Goal: Task Accomplishment & Management: Use online tool/utility

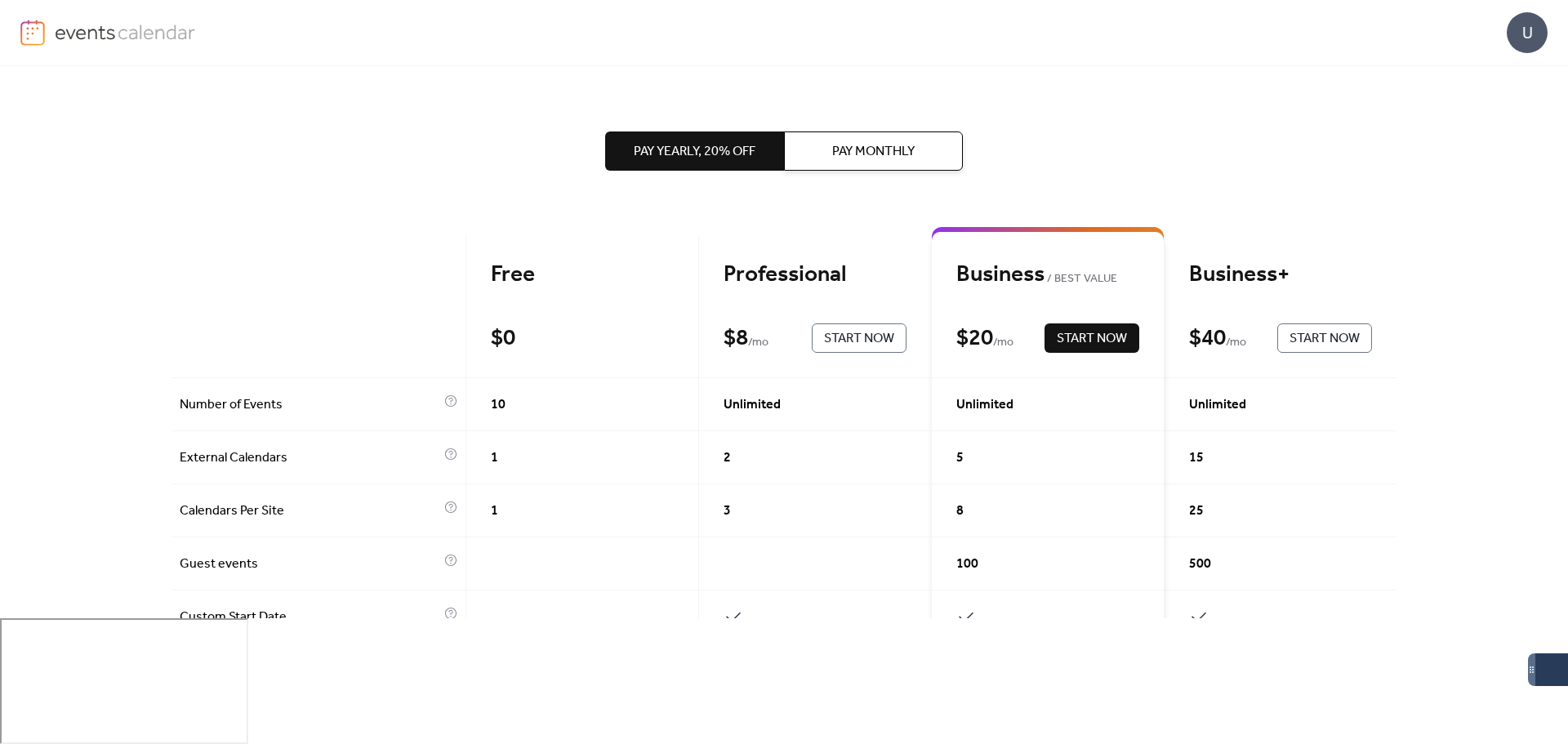
click at [505, 275] on div "Free" at bounding box center [582, 274] width 183 height 29
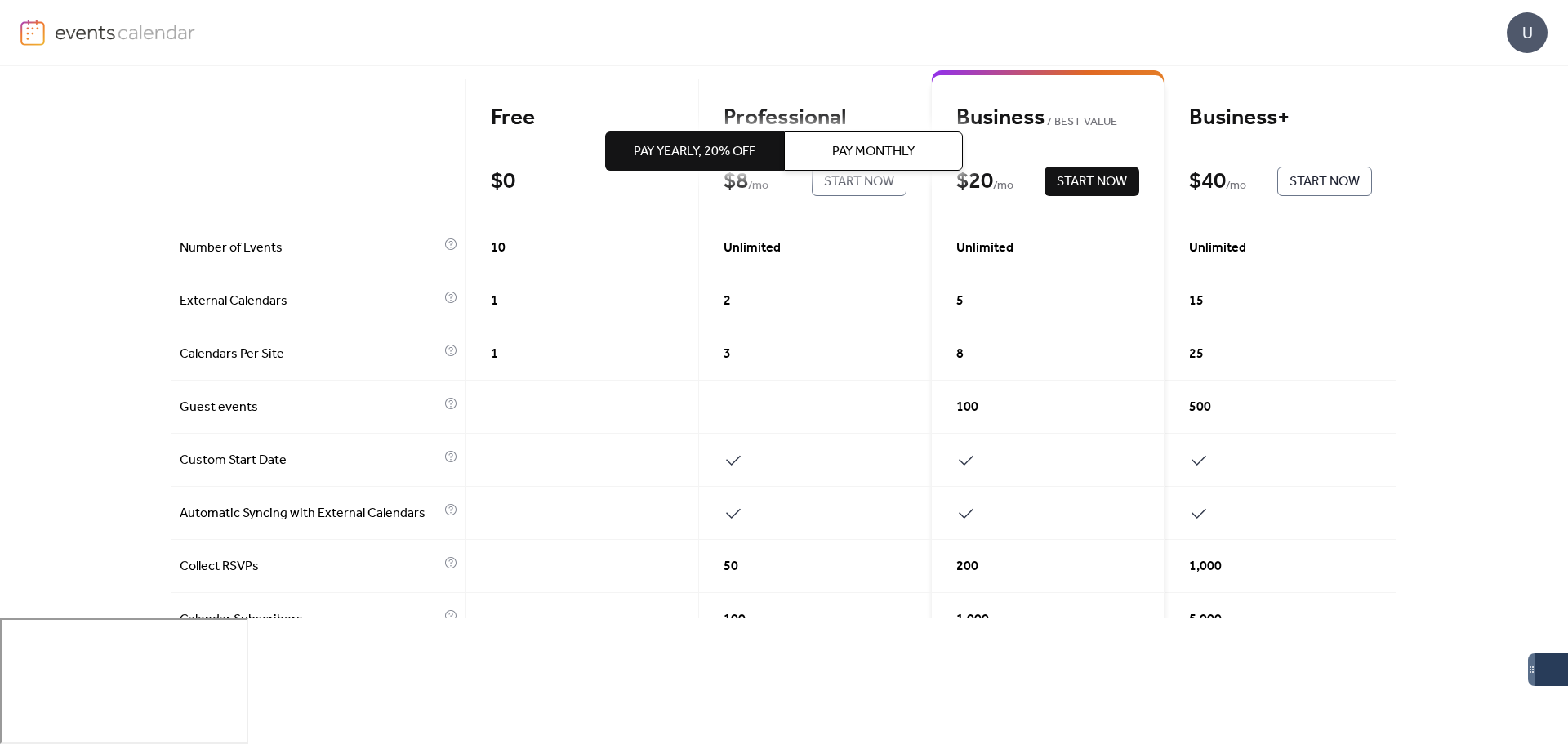
scroll to position [163, 0]
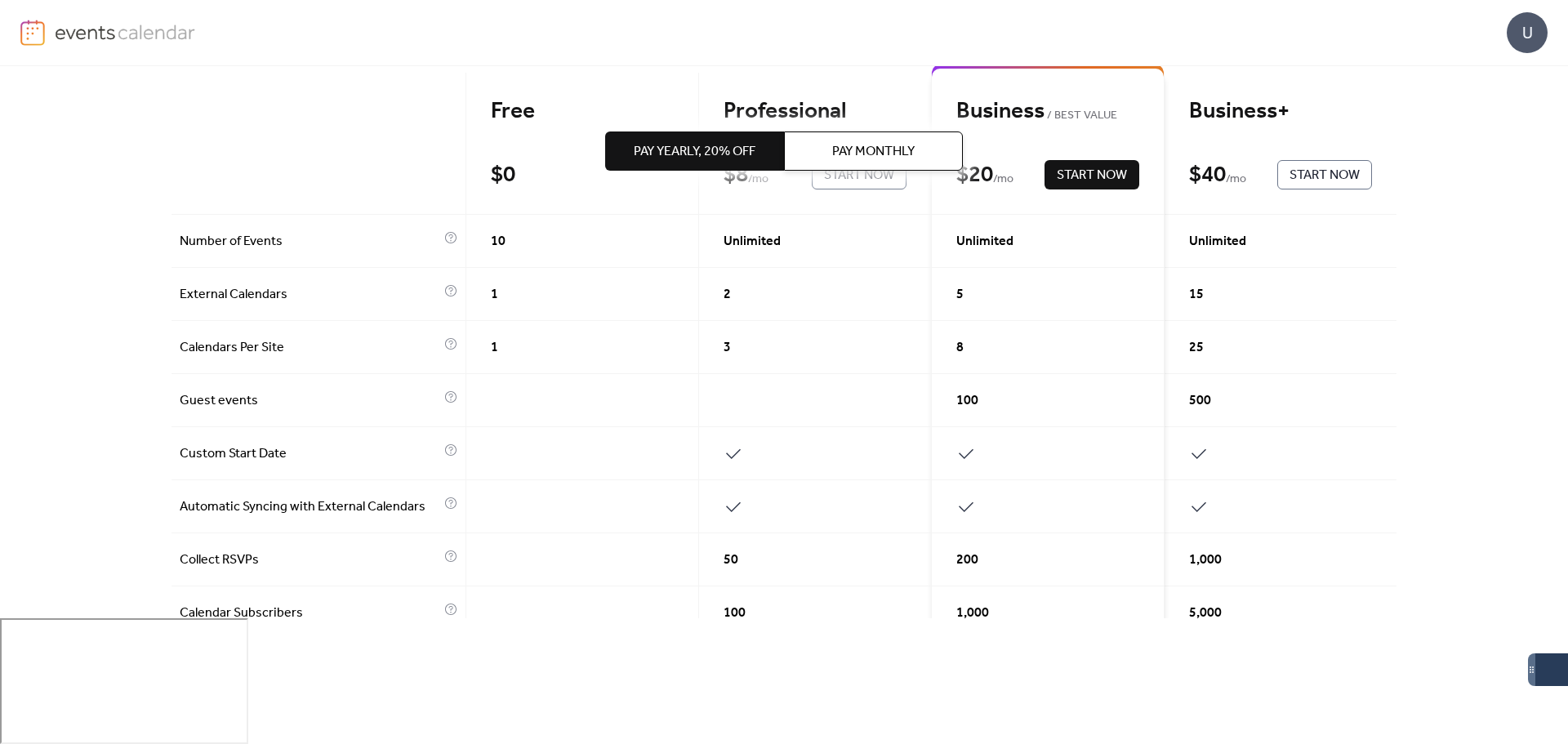
click at [495, 244] on span "10" at bounding box center [498, 242] width 15 height 20
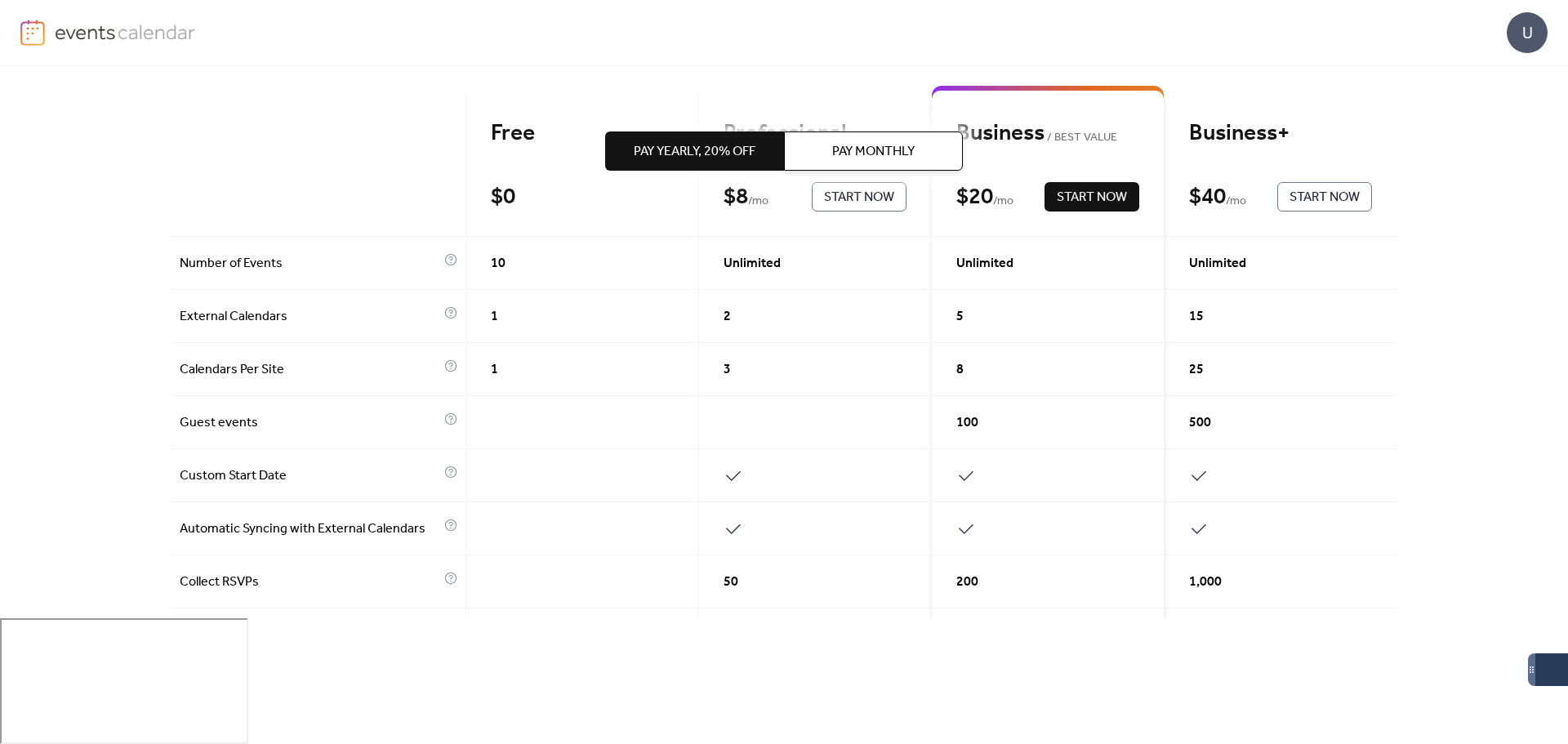
scroll to position [0, 0]
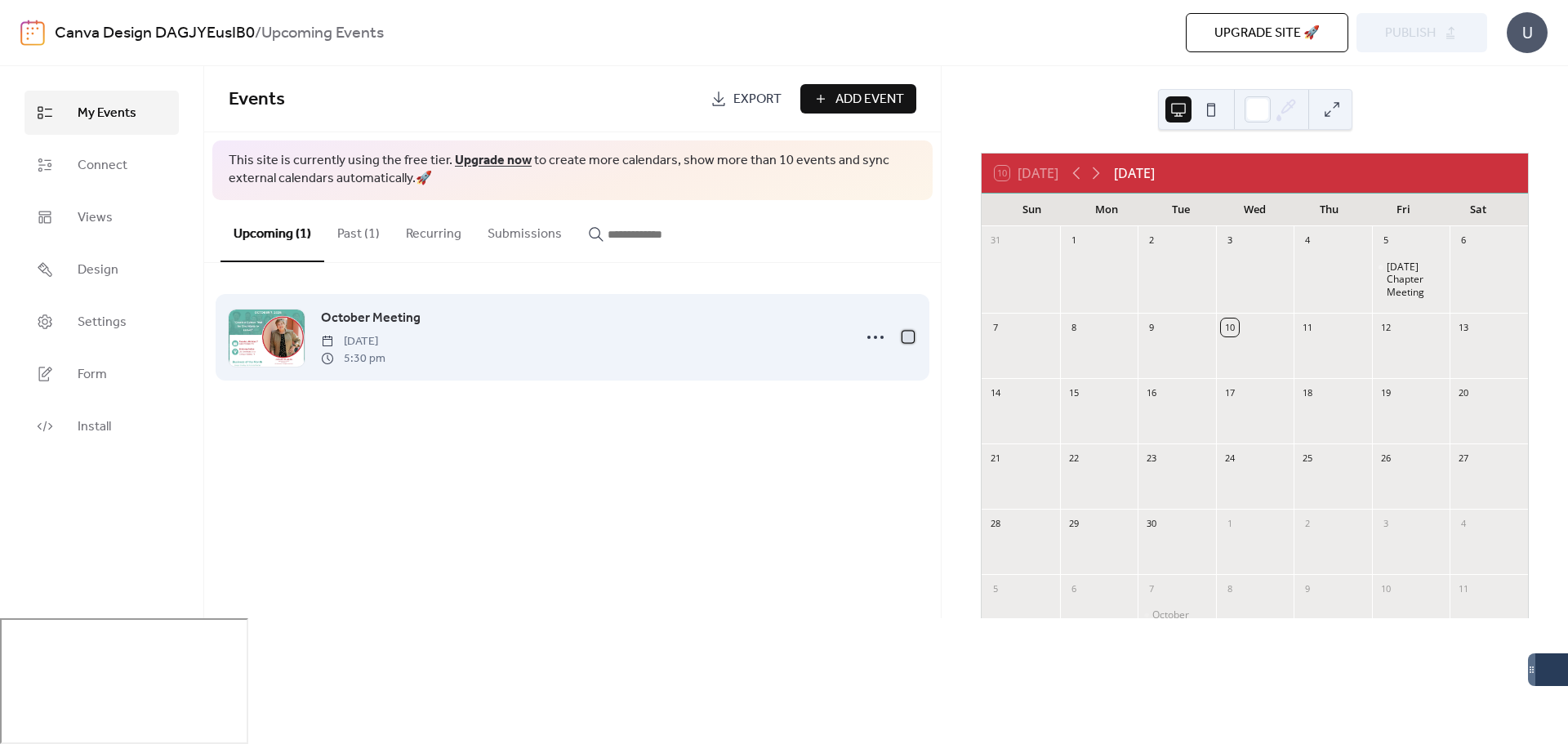
click at [909, 340] on div at bounding box center [908, 337] width 12 height 12
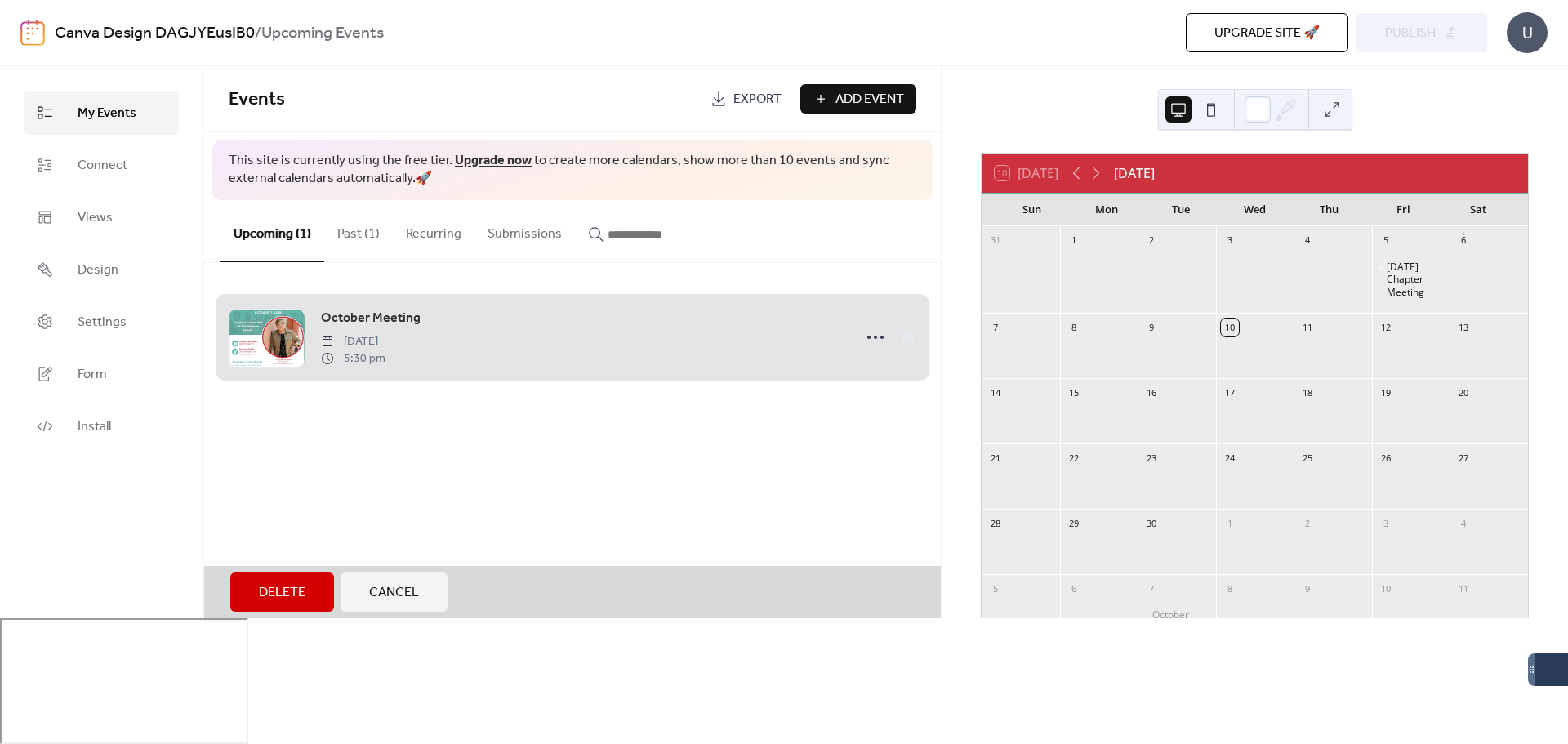
click at [872, 339] on div "October Meeting [DATE] 5:30 pm" at bounding box center [572, 337] width 687 height 100
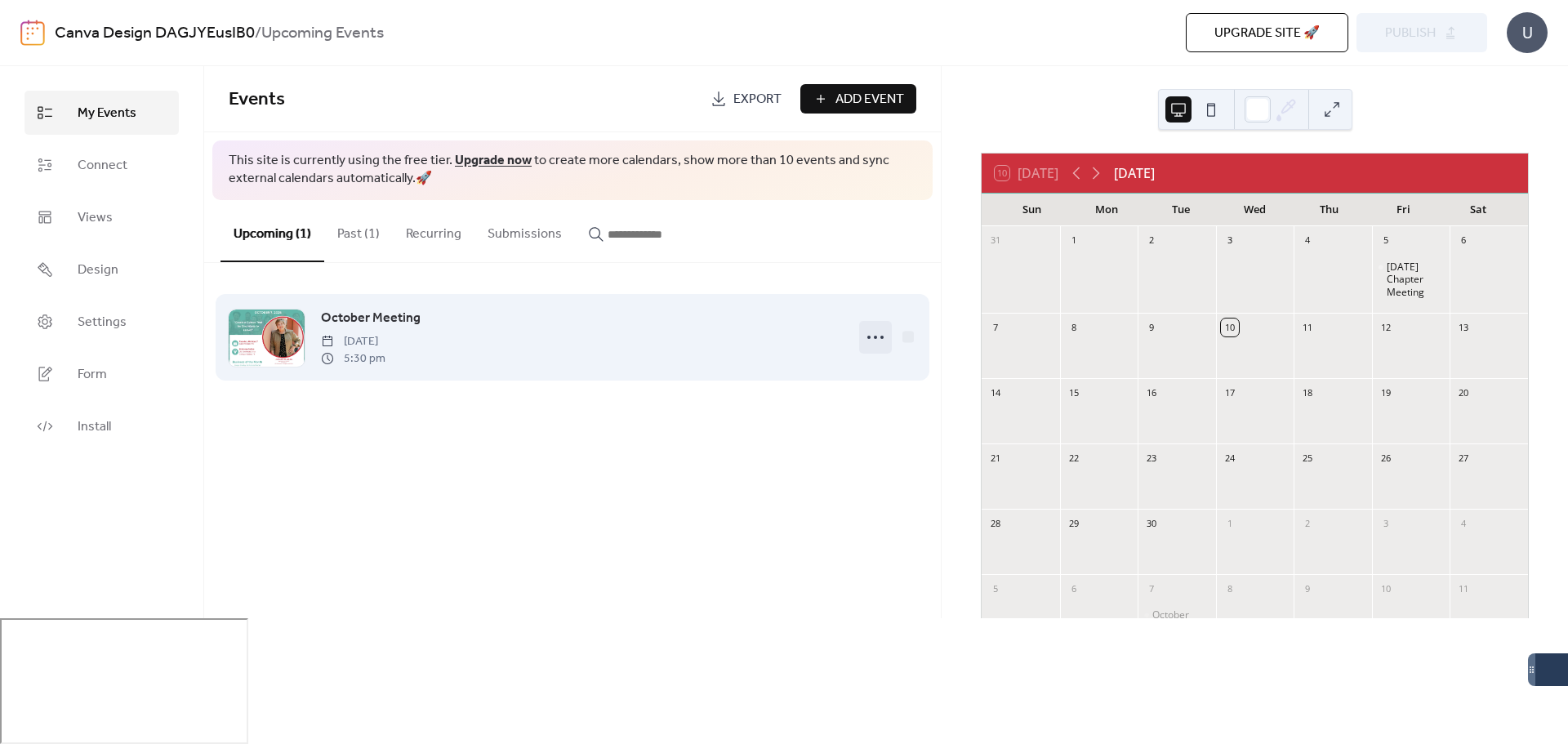
click at [873, 337] on icon at bounding box center [876, 337] width 26 height 26
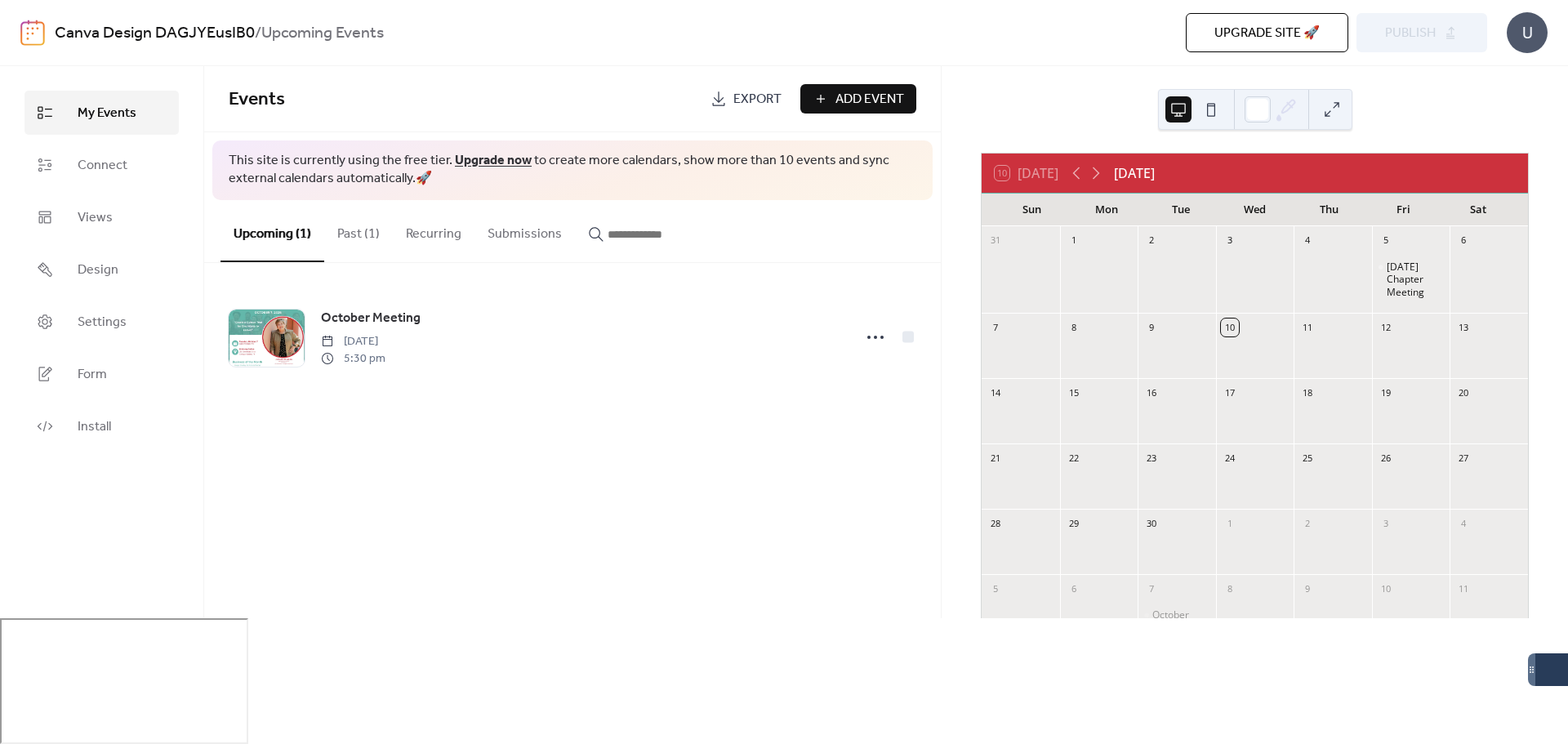
click at [842, 276] on div "October Meeting [DATE] 5:30 pm" at bounding box center [572, 337] width 737 height 149
click at [1531, 33] on div "U" at bounding box center [1527, 33] width 41 height 41
click at [764, 97] on span "Export" at bounding box center [757, 100] width 49 height 20
click at [549, 78] on div "Events Export Add Event" at bounding box center [572, 99] width 737 height 66
